Goal: Task Accomplishment & Management: Complete application form

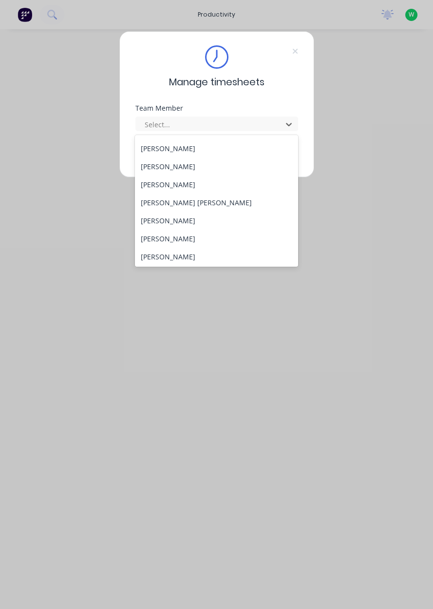
scroll to position [113, 0]
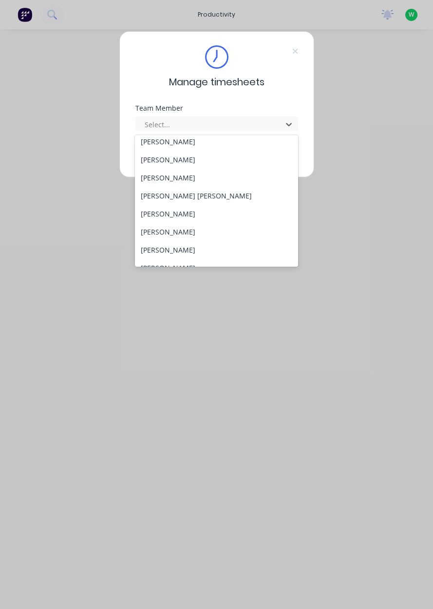
click at [161, 217] on div "[PERSON_NAME]" at bounding box center [216, 214] width 163 height 18
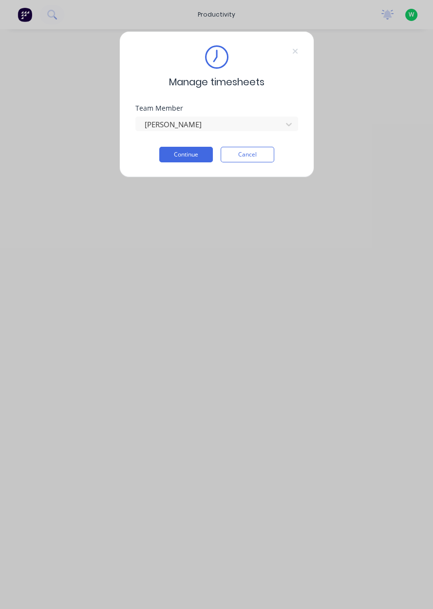
click at [182, 155] on button "Continue" at bounding box center [186, 155] width 54 height 16
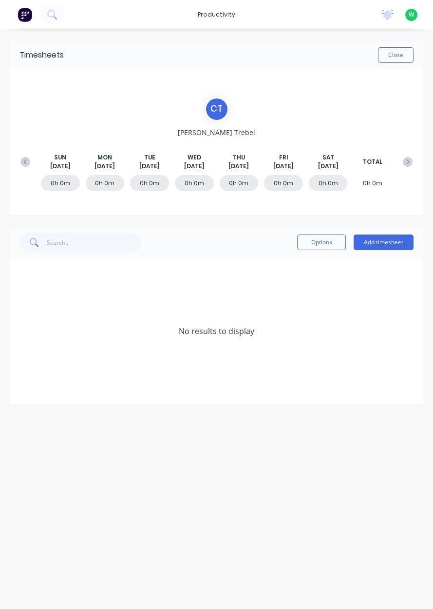
click at [390, 242] on button "Add timesheet" at bounding box center [384, 242] width 60 height 16
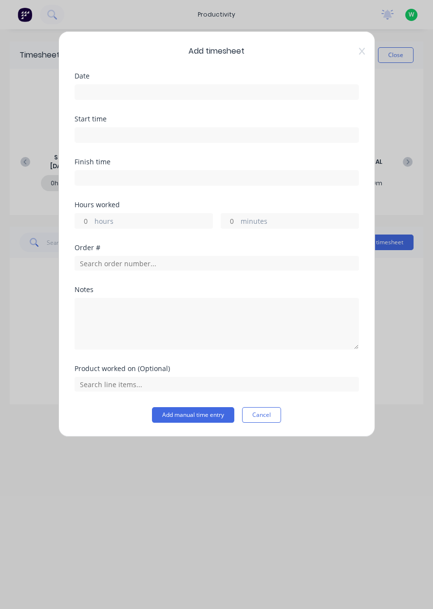
click at [94, 92] on input at bounding box center [217, 92] width 284 height 15
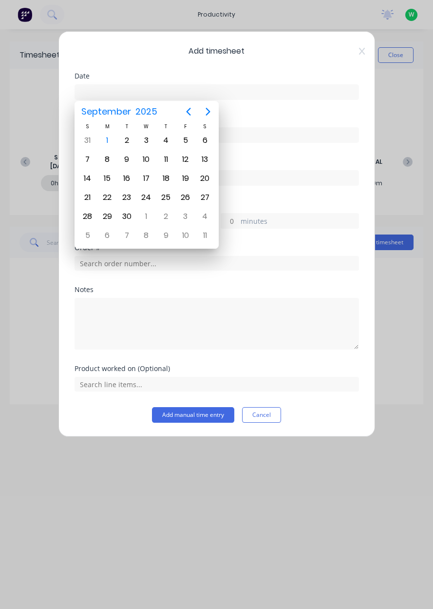
click at [191, 116] on icon "Previous page" at bounding box center [189, 112] width 12 height 12
click at [187, 216] on div "29" at bounding box center [185, 216] width 15 height 15
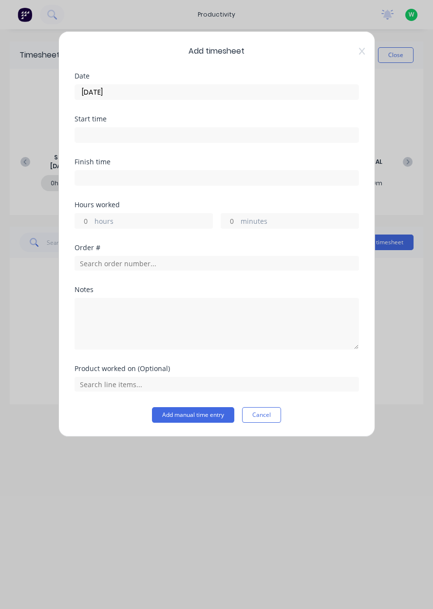
type input "[DATE]"
click at [133, 93] on input "[DATE]" at bounding box center [217, 92] width 284 height 15
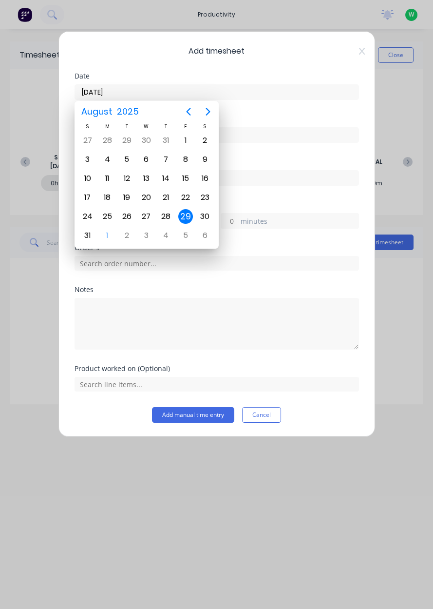
click at [166, 57] on div "Add timesheet Date [DATE] Start time Finish time Hours worked hours minutes Ord…" at bounding box center [216, 233] width 317 height 405
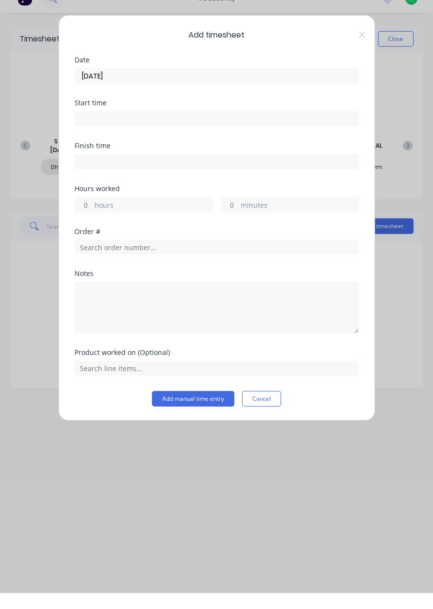
click at [364, 52] on icon at bounding box center [362, 51] width 6 height 8
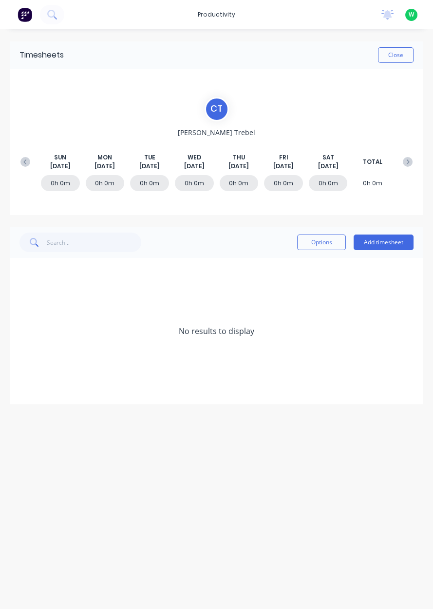
click at [33, 163] on button at bounding box center [25, 162] width 19 height 18
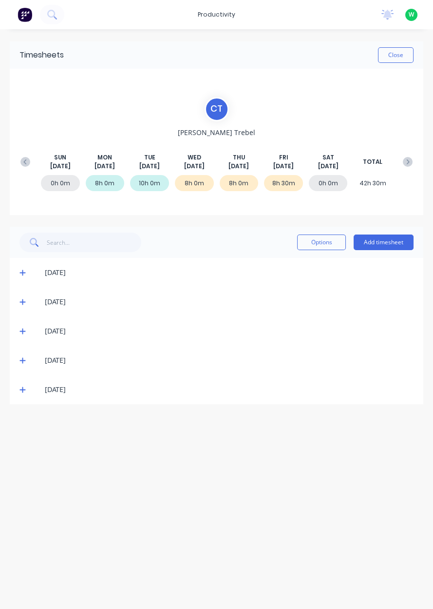
click at [291, 183] on div "8h 30m" at bounding box center [283, 183] width 39 height 16
click at [39, 397] on div "[DATE]" at bounding box center [217, 389] width 414 height 29
click at [26, 388] on span at bounding box center [24, 390] width 10 height 10
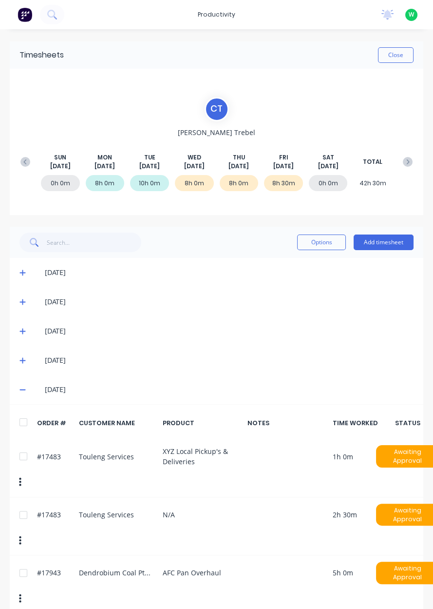
click at [32, 514] on div at bounding box center [23, 514] width 19 height 19
click at [322, 244] on button "Options" at bounding box center [321, 242] width 49 height 16
click at [297, 268] on div "Delete" at bounding box center [299, 267] width 75 height 14
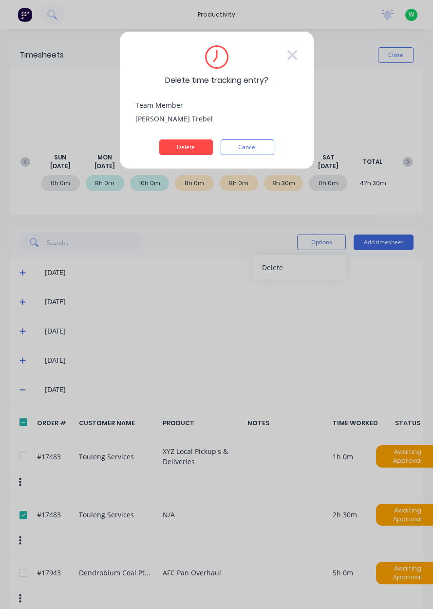
click at [196, 161] on div "Delete time tracking entry? Team Member [PERSON_NAME] Delete Cancel" at bounding box center [216, 100] width 195 height 138
click at [204, 150] on button "Delete" at bounding box center [186, 147] width 54 height 16
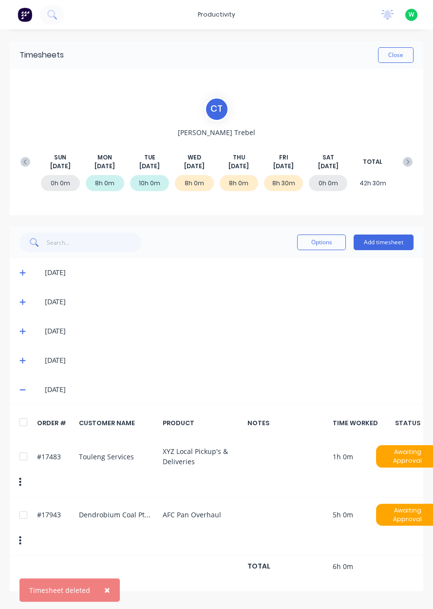
click at [391, 243] on button "Add timesheet" at bounding box center [384, 242] width 60 height 16
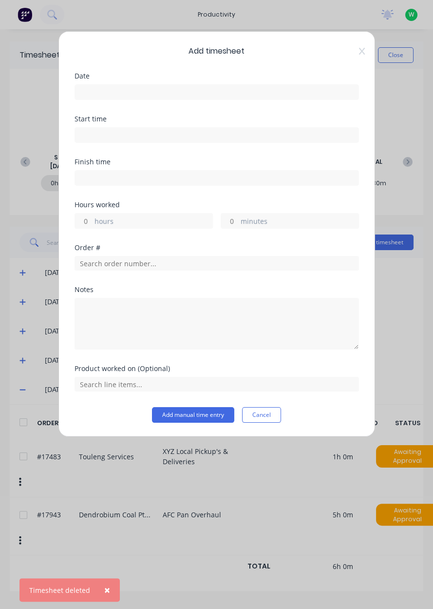
click at [254, 95] on input at bounding box center [217, 92] width 284 height 15
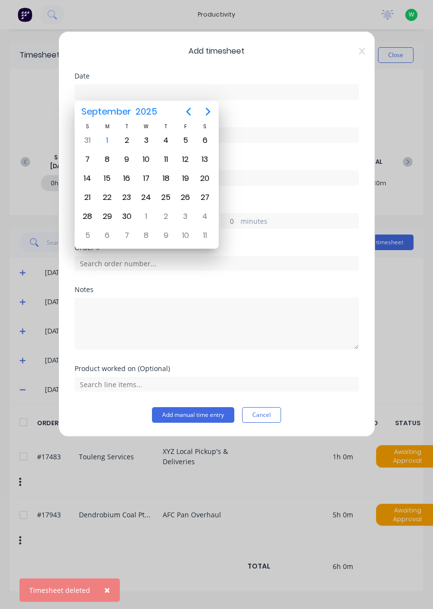
click at [191, 108] on icon "Previous page" at bounding box center [188, 112] width 4 height 8
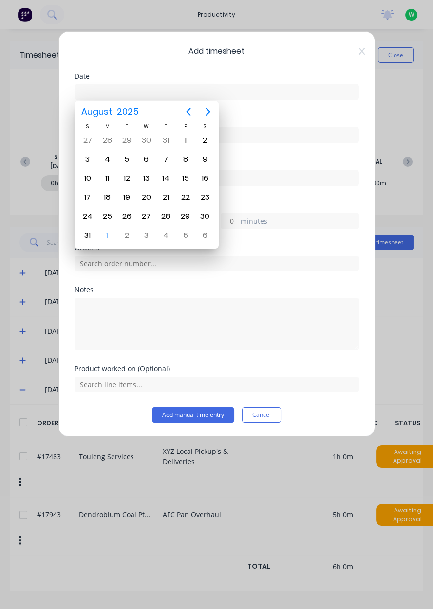
click at [194, 215] on div "29" at bounding box center [185, 216] width 19 height 19
type input "[DATE]"
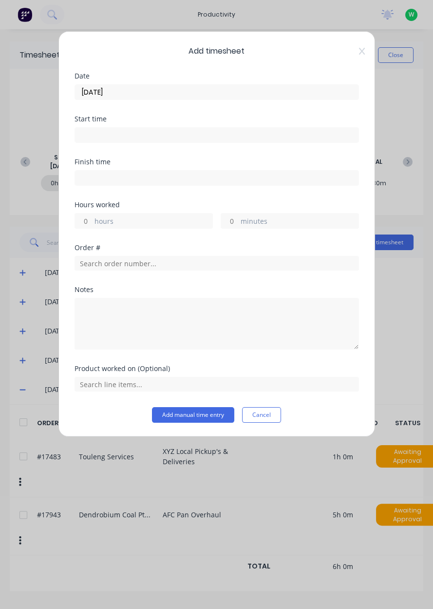
click at [104, 216] on label "hours" at bounding box center [154, 222] width 118 height 12
click at [92, 216] on input "hours" at bounding box center [83, 220] width 17 height 15
type input "2"
click at [254, 224] on label "minutes" at bounding box center [300, 222] width 118 height 12
click at [238, 224] on input "minutes" at bounding box center [229, 220] width 17 height 15
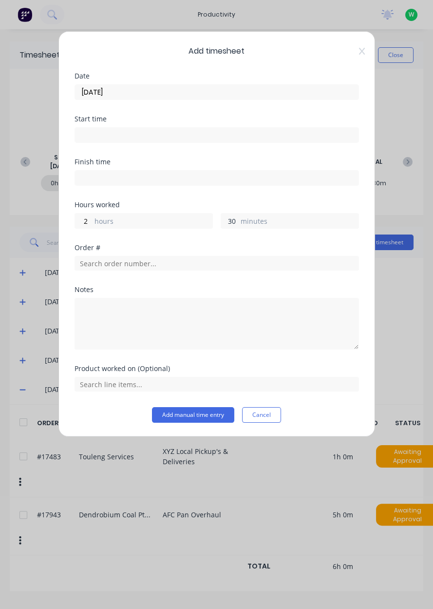
type input "30"
click at [108, 265] on input "text" at bounding box center [217, 263] width 285 height 15
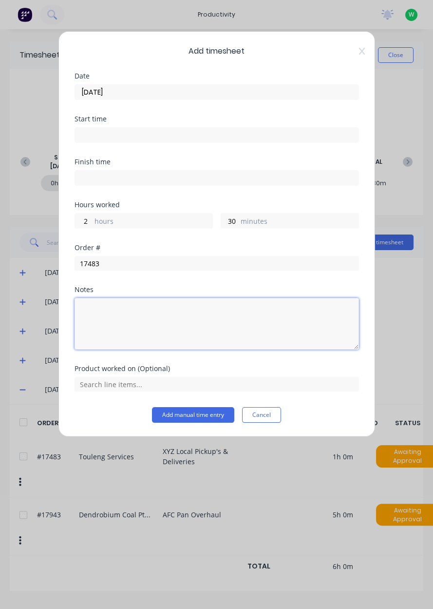
click at [110, 346] on textarea at bounding box center [217, 324] width 285 height 52
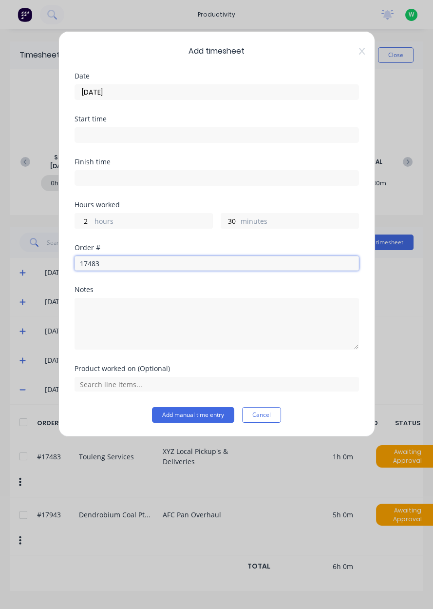
click at [116, 262] on input "17483" at bounding box center [217, 263] width 285 height 15
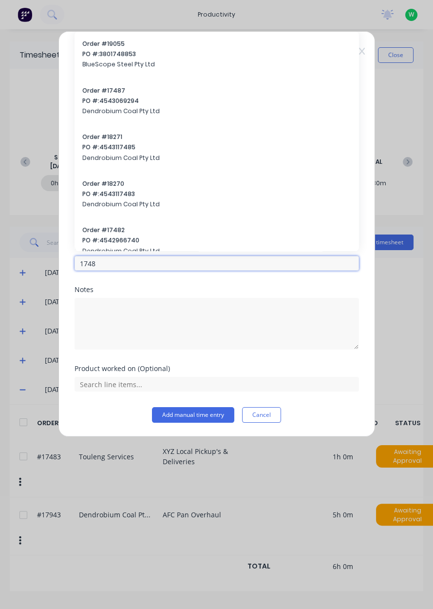
type input "17483"
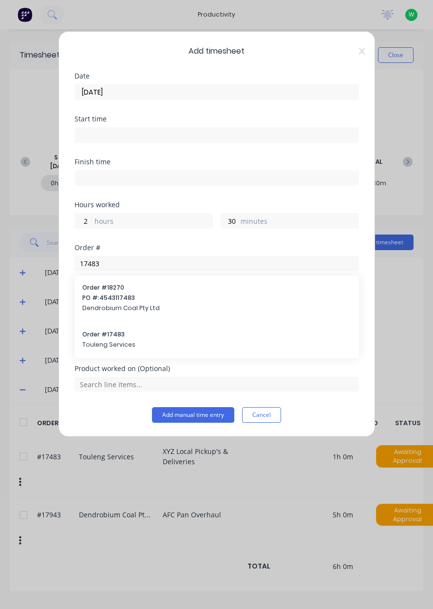
click at [100, 345] on span "Touleng Services" at bounding box center [216, 344] width 269 height 9
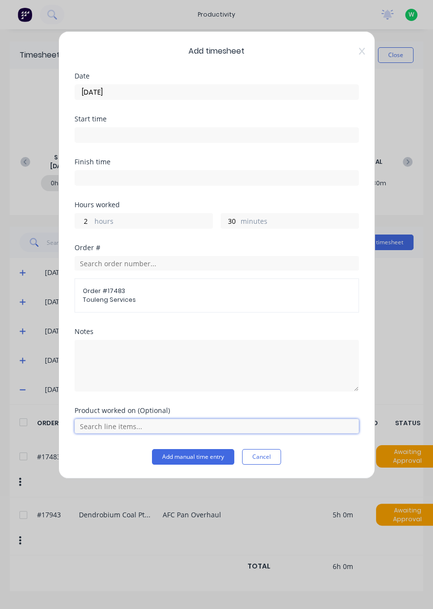
click at [124, 419] on input "text" at bounding box center [217, 426] width 285 height 15
click at [135, 413] on div "Product worked on (Optional)" at bounding box center [217, 410] width 285 height 7
click at [108, 425] on input "text" at bounding box center [217, 426] width 285 height 15
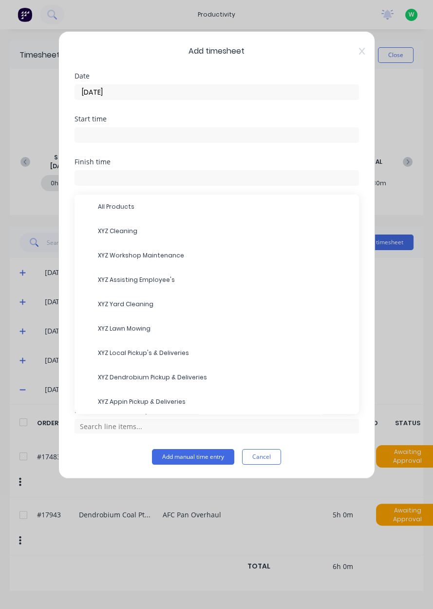
click at [138, 403] on span "XYZ Appin Pickup & Deliveries" at bounding box center [224, 401] width 253 height 9
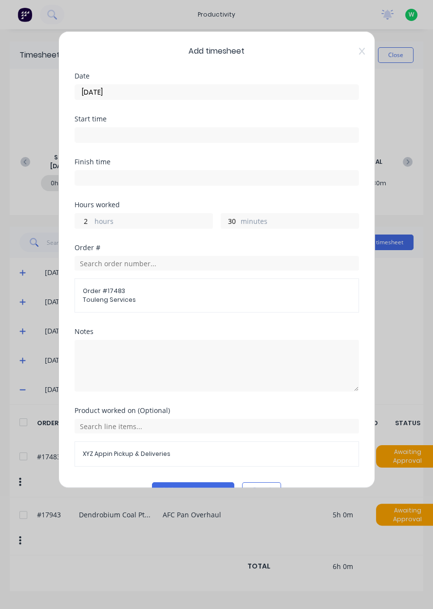
click at [192, 490] on button "Add manual time entry" at bounding box center [193, 490] width 82 height 16
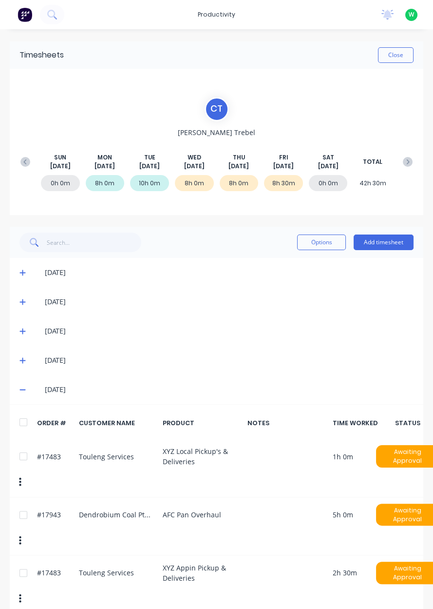
click at [402, 51] on button "Close" at bounding box center [396, 55] width 36 height 16
